Goal: Task Accomplishment & Management: Use online tool/utility

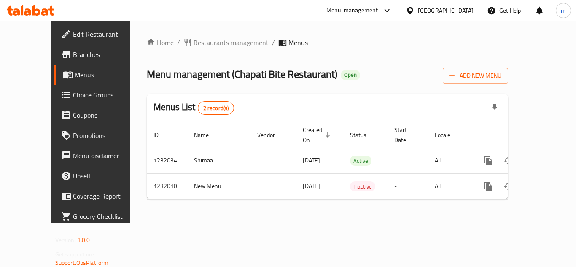
click at [210, 47] on span "Restaurants management" at bounding box center [230, 43] width 75 height 10
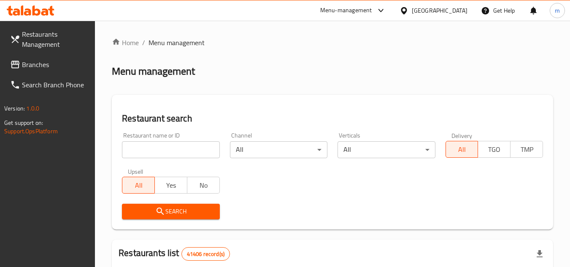
click at [163, 150] on input "search" at bounding box center [170, 149] width 97 height 17
paste input "677628"
type input "677628"
click at [195, 213] on span "Search" at bounding box center [171, 211] width 84 height 11
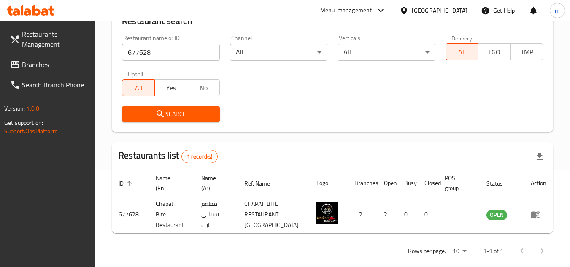
scroll to position [109, 0]
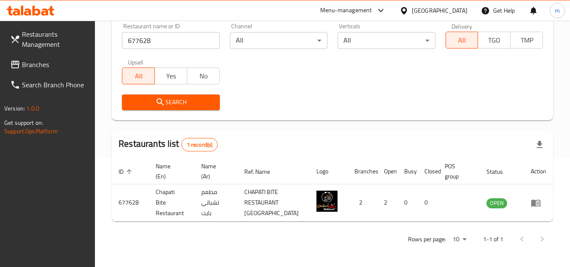
click at [431, 1] on div "[GEOGRAPHIC_DATA]" at bounding box center [432, 10] width 81 height 20
click at [431, 12] on div "[GEOGRAPHIC_DATA]" at bounding box center [439, 10] width 56 height 9
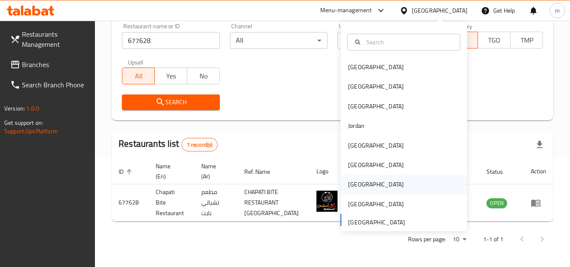
click at [351, 186] on div "[GEOGRAPHIC_DATA]" at bounding box center [376, 184] width 56 height 9
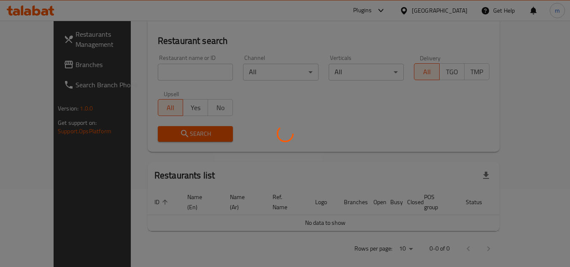
scroll to position [109, 0]
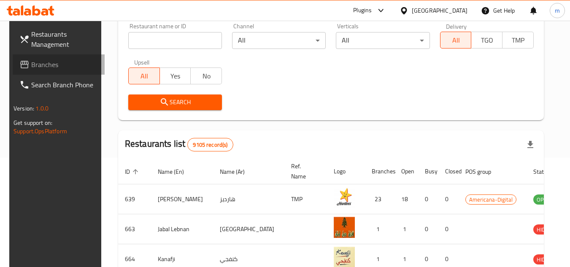
click at [35, 66] on span "Branches" at bounding box center [64, 64] width 67 height 10
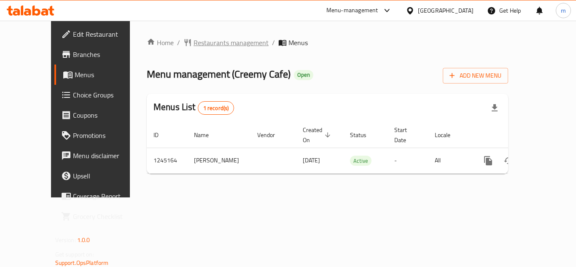
click at [200, 46] on span "Restaurants management" at bounding box center [230, 43] width 75 height 10
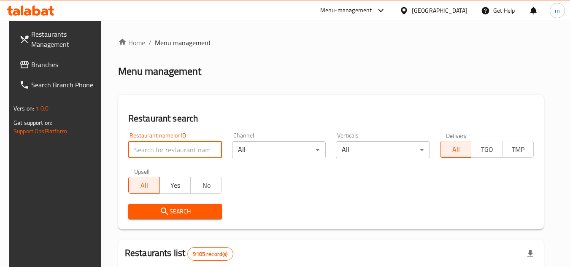
click at [179, 145] on input "search" at bounding box center [175, 149] width 94 height 17
paste input "682422"
type input "682422"
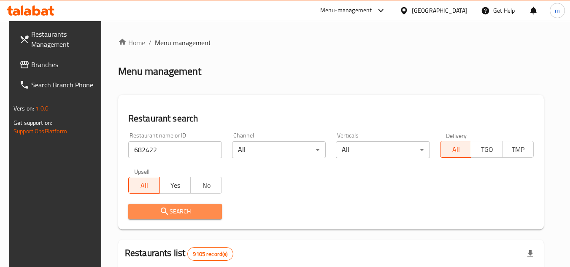
click at [180, 214] on span "Search" at bounding box center [175, 211] width 80 height 11
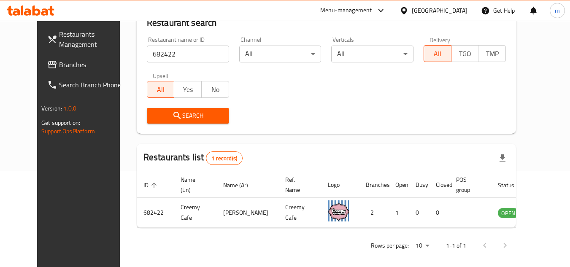
scroll to position [102, 0]
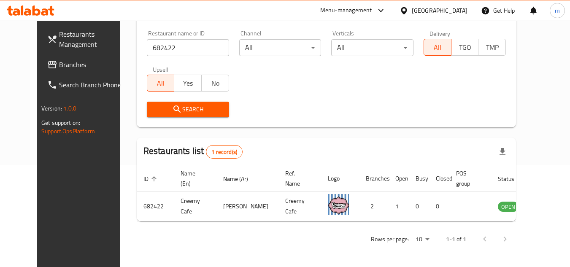
click at [455, 12] on div "[GEOGRAPHIC_DATA]" at bounding box center [439, 10] width 56 height 9
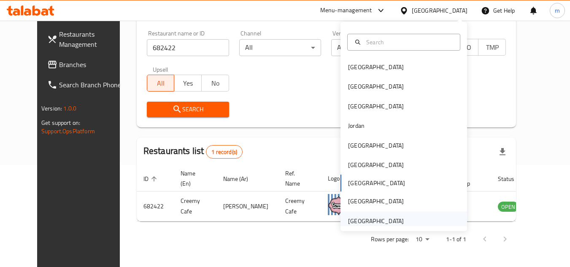
click at [373, 219] on div "[GEOGRAPHIC_DATA]" at bounding box center [376, 220] width 56 height 9
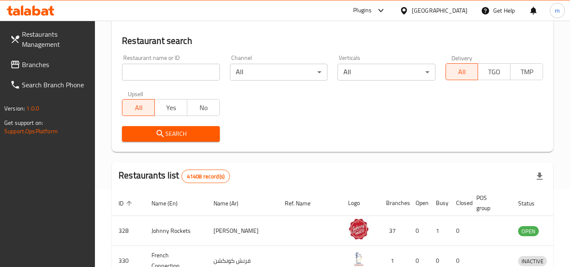
scroll to position [102, 0]
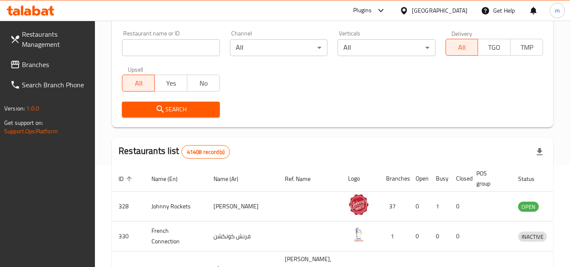
click at [38, 64] on span "Branches" at bounding box center [55, 64] width 67 height 10
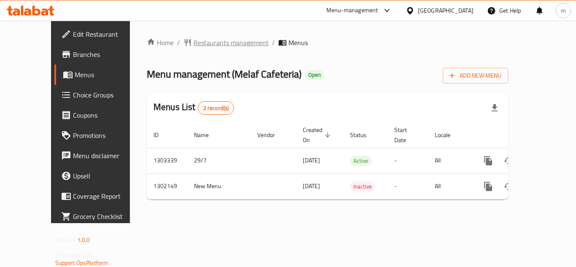
click at [193, 38] on span "Restaurants management" at bounding box center [230, 43] width 75 height 10
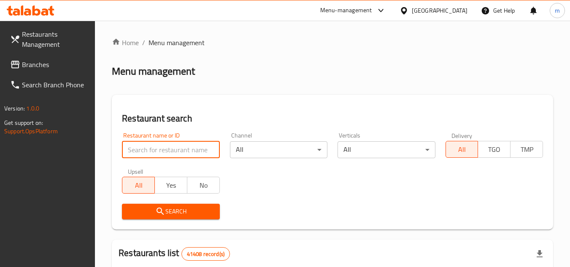
click at [176, 147] on input "search" at bounding box center [170, 149] width 97 height 17
paste input "/701386"
click at [133, 151] on input "/701386" at bounding box center [170, 149] width 97 height 17
type input "701386"
click at [161, 212] on icon "submit" at bounding box center [160, 211] width 10 height 10
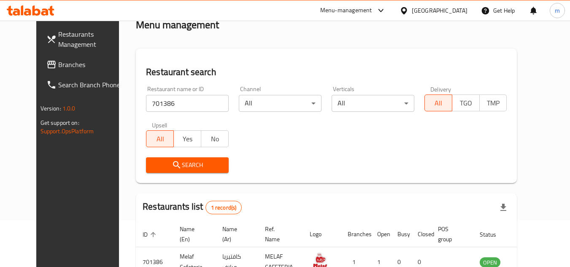
scroll to position [84, 0]
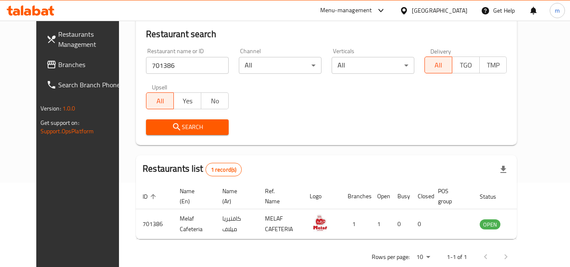
click at [58, 63] on span "Branches" at bounding box center [91, 64] width 67 height 10
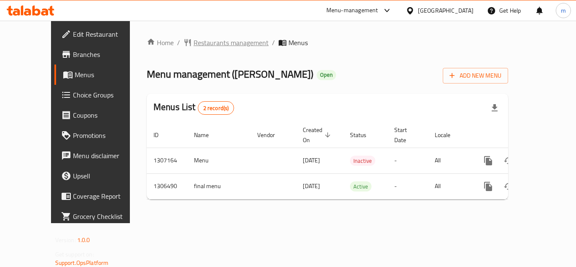
click at [205, 43] on span "Restaurants management" at bounding box center [230, 43] width 75 height 10
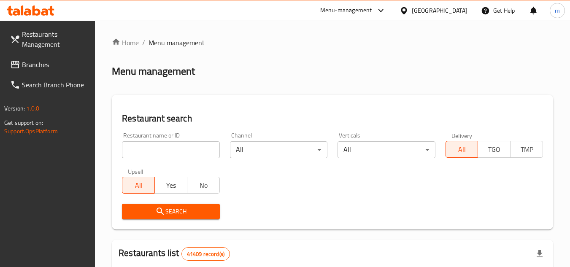
click at [185, 155] on input "search" at bounding box center [170, 149] width 97 height 17
paste input "704110"
type input "704110"
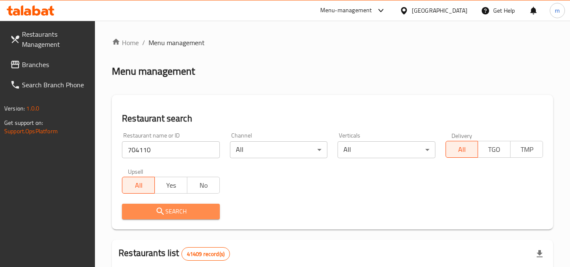
click at [177, 212] on span "Search" at bounding box center [171, 211] width 84 height 11
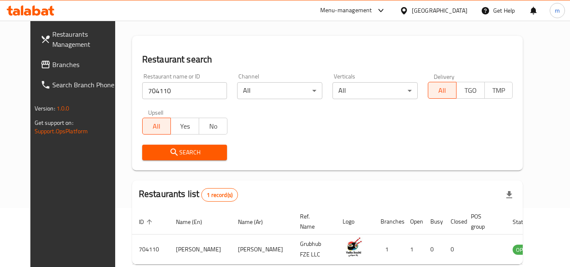
scroll to position [60, 0]
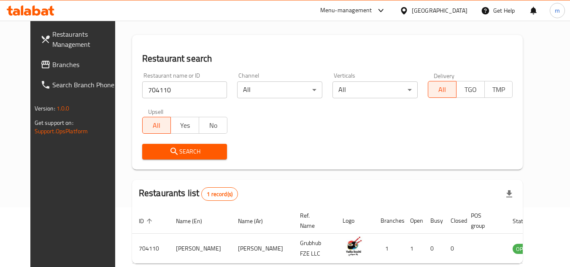
click at [444, 11] on div "[GEOGRAPHIC_DATA]" at bounding box center [439, 10] width 56 height 9
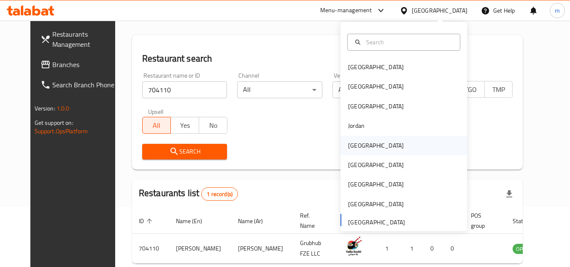
click at [355, 149] on div "Kuwait" at bounding box center [376, 145] width 56 height 9
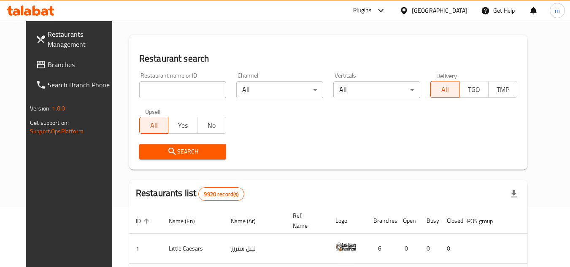
click at [53, 63] on span "Branches" at bounding box center [81, 64] width 67 height 10
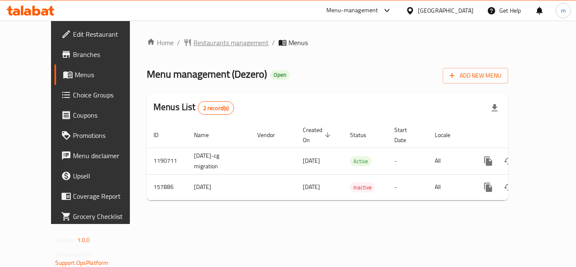
click at [193, 44] on span "Restaurants management" at bounding box center [230, 43] width 75 height 10
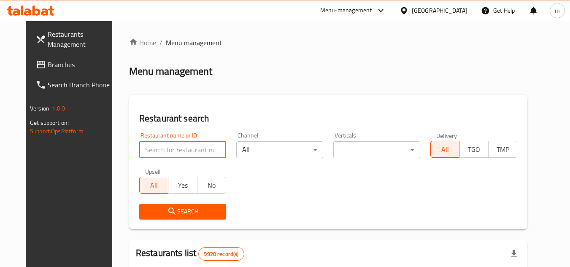
click at [150, 145] on input "search" at bounding box center [182, 149] width 87 height 17
paste input "615203"
type input "615203"
click at [172, 212] on span "Search" at bounding box center [182, 211] width 73 height 11
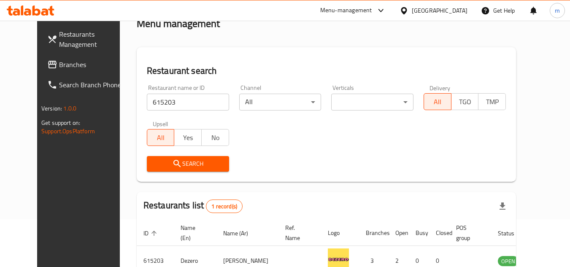
scroll to position [60, 0]
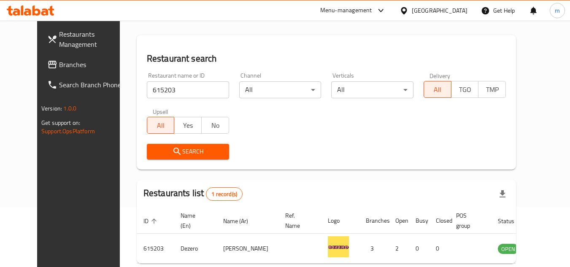
click at [406, 10] on icon at bounding box center [403, 10] width 6 height 7
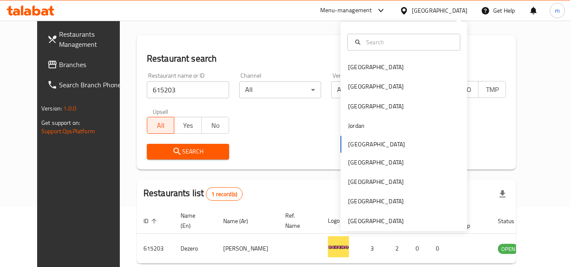
click at [285, 55] on h2 "Restaurant search" at bounding box center [326, 58] width 359 height 13
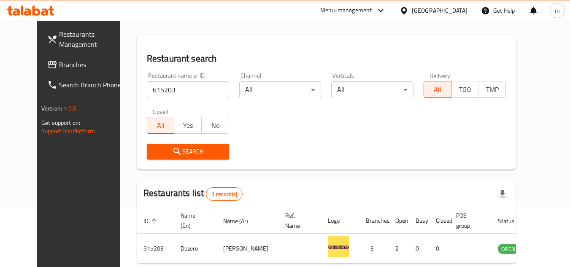
click at [406, 9] on icon at bounding box center [403, 10] width 6 height 7
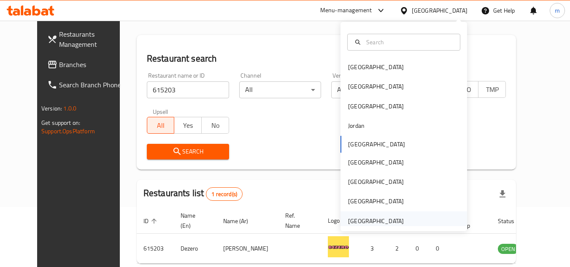
click at [378, 220] on div "[GEOGRAPHIC_DATA]" at bounding box center [376, 220] width 56 height 9
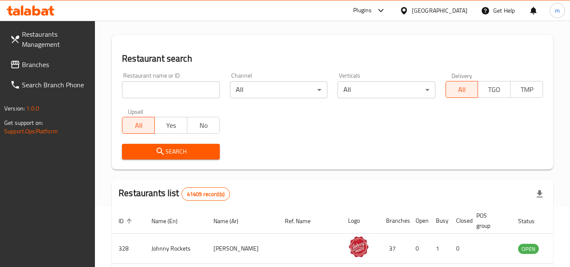
click at [59, 59] on link "Branches" at bounding box center [49, 64] width 92 height 20
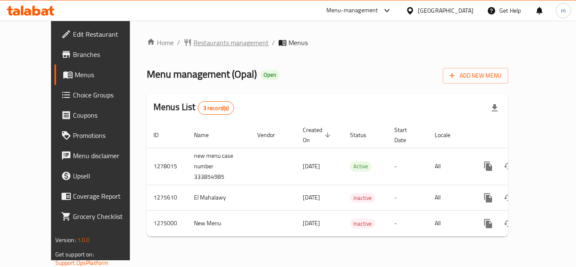
click at [212, 41] on span "Restaurants management" at bounding box center [230, 43] width 75 height 10
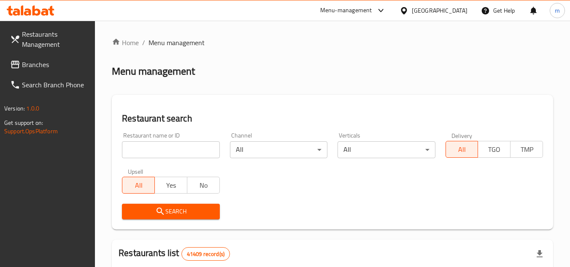
click at [169, 148] on input "search" at bounding box center [170, 149] width 97 height 17
paste input "691408"
type input "691408"
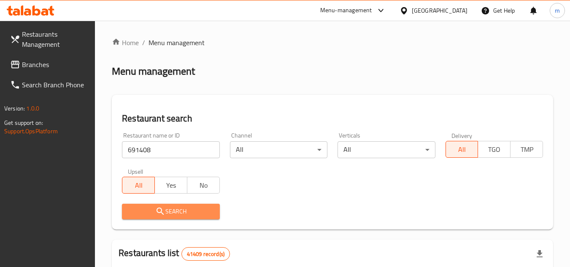
click at [155, 210] on icon "submit" at bounding box center [160, 211] width 10 height 10
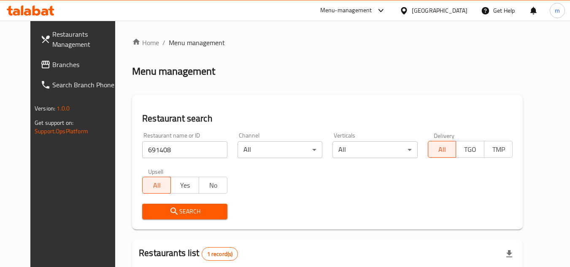
scroll to position [59, 0]
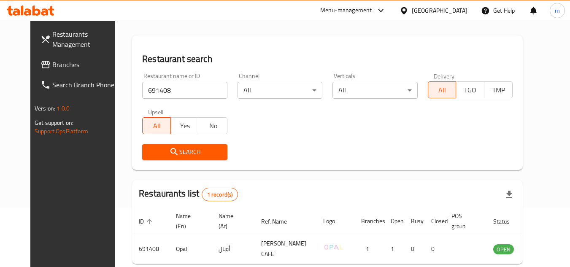
click at [58, 65] on span "Branches" at bounding box center [85, 64] width 67 height 10
